Goal: Information Seeking & Learning: Learn about a topic

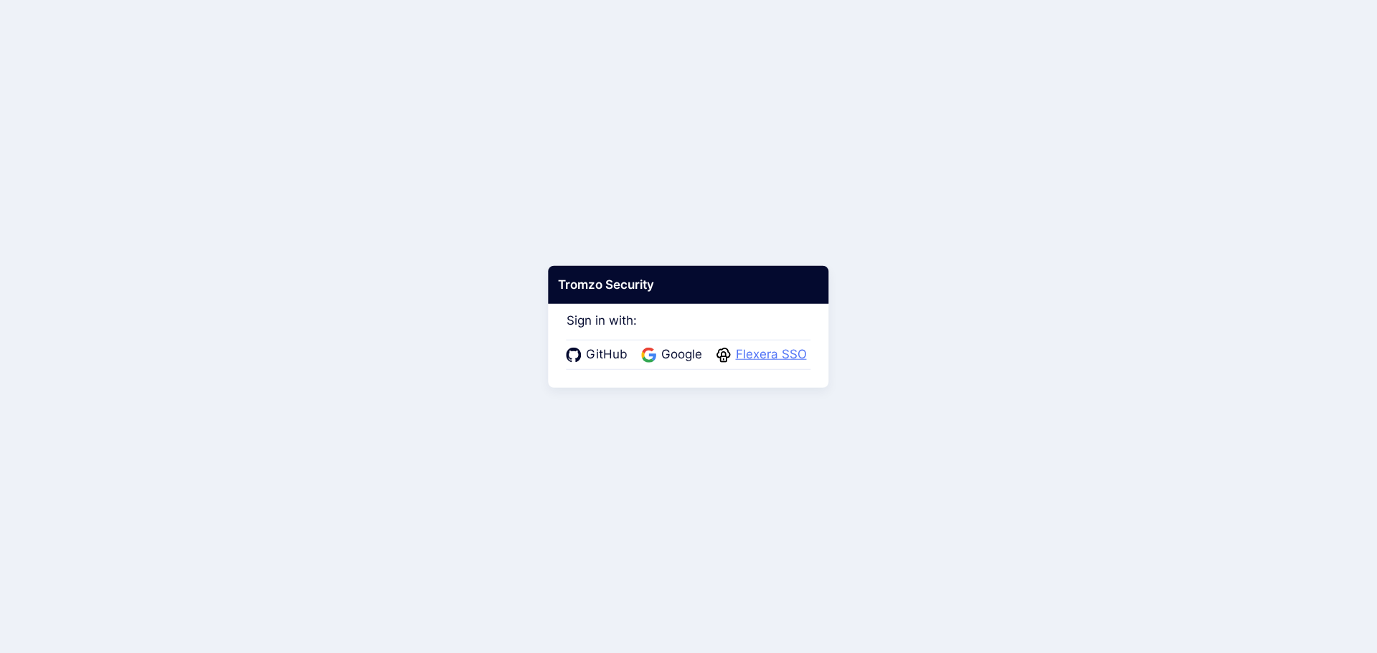
click at [757, 346] on span "Flexera SSO" at bounding box center [772, 355] width 80 height 19
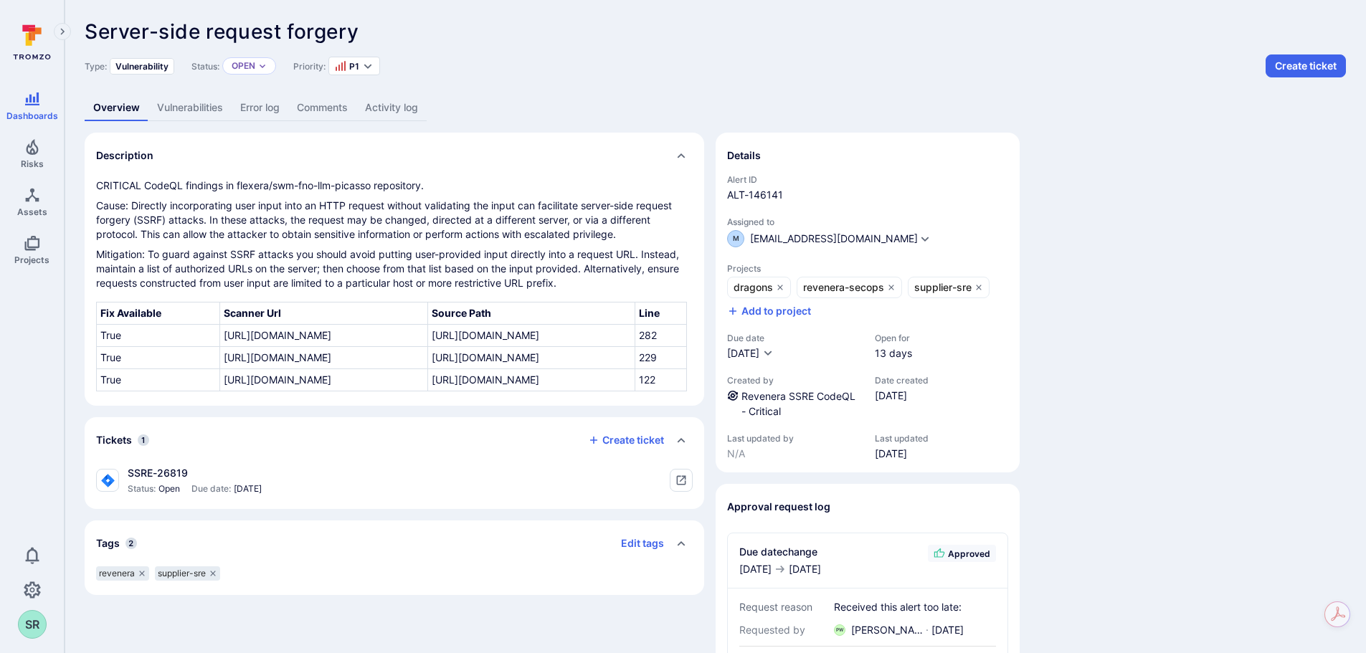
scroll to position [62, 0]
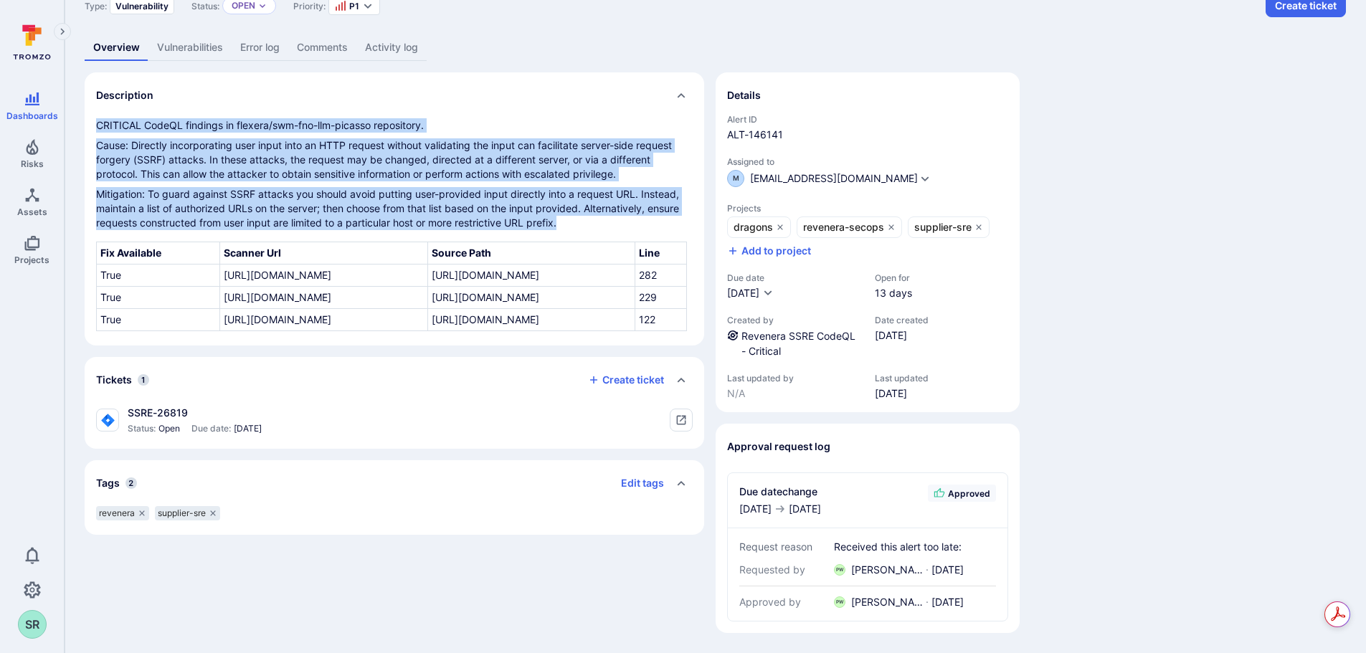
drag, startPoint x: 95, startPoint y: 121, endPoint x: 689, endPoint y: 439, distance: 672.9
click at [689, 346] on div "CRITICAL CodeQL findings in flexera/swm-fno-llm-picasso repository. Cause: Dire…" at bounding box center [395, 231] width 620 height 227
copy div "CRITICAL CodeQL findings in flexera/swm-fno-llm-picasso repository. Cause: Dire…"
click at [136, 259] on th "Fix Available" at bounding box center [158, 253] width 123 height 22
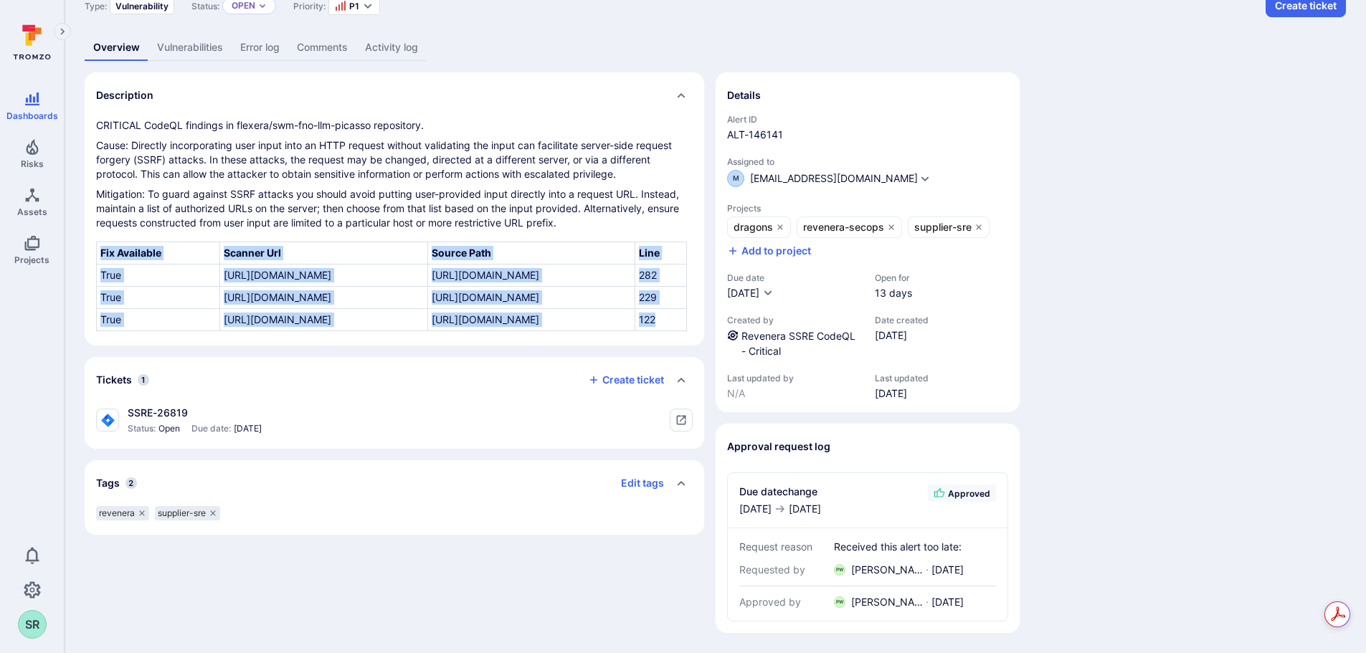
drag, startPoint x: 100, startPoint y: 246, endPoint x: 684, endPoint y: 394, distance: 602.4
click at [684, 331] on tbody "Fix Available Scanner Url Source Path Line True [URL][DOMAIN_NAME] [URL][DOMAIN…" at bounding box center [392, 286] width 590 height 89
copy tbody "Fix Available Scanner Url Source Path Line True [URL][DOMAIN_NAME] [URL][DOMAIN…"
